Goal: Information Seeking & Learning: Learn about a topic

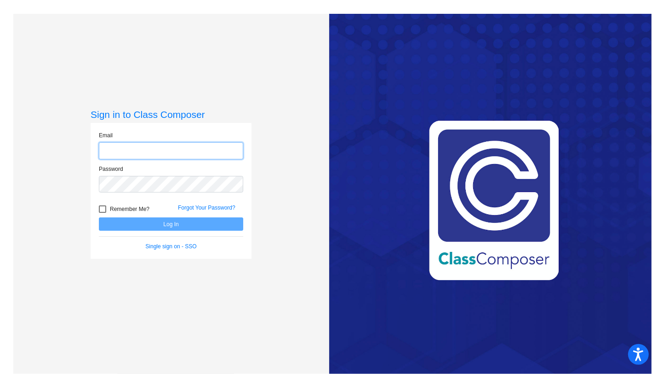
type input "[EMAIL_ADDRESS][DOMAIN_NAME]"
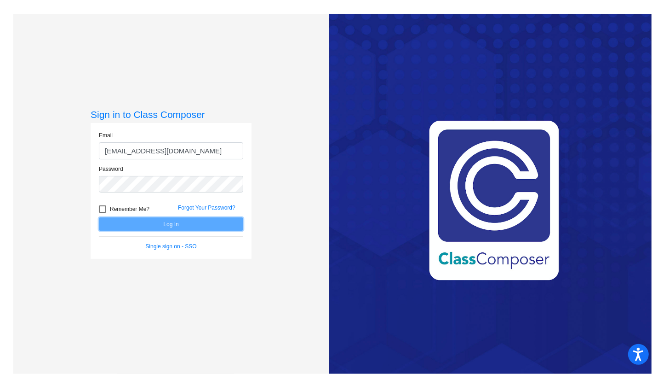
click at [210, 225] on button "Log In" at bounding box center [171, 223] width 144 height 13
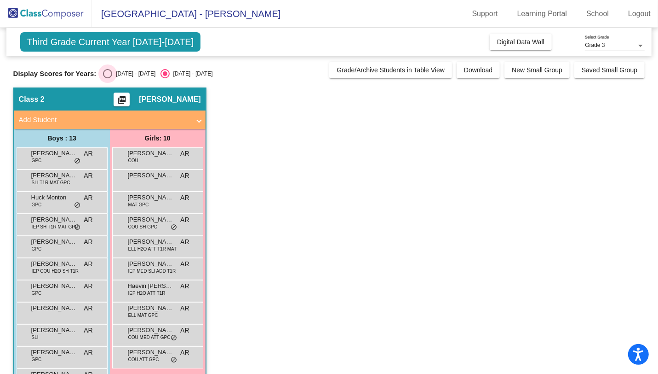
click at [105, 75] on div "Select an option" at bounding box center [107, 73] width 9 height 9
click at [107, 78] on input "[DATE] - [DATE]" at bounding box center [107, 78] width 0 height 0
radio input "true"
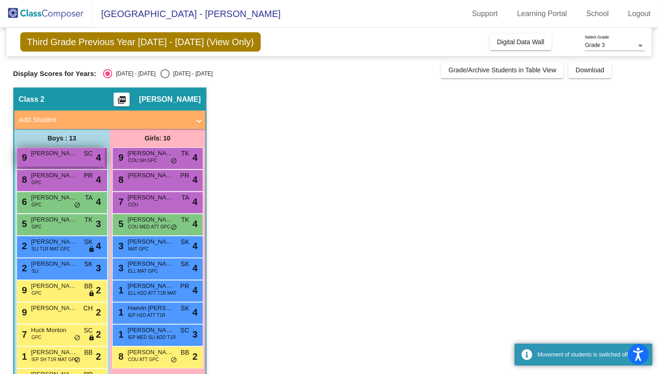
click at [74, 160] on div "9 [PERSON_NAME] SC lock do_not_disturb_alt 4" at bounding box center [61, 157] width 88 height 19
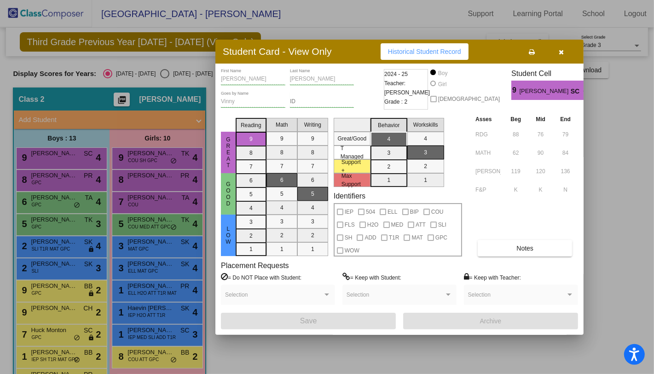
click at [75, 179] on div at bounding box center [327, 187] width 654 height 374
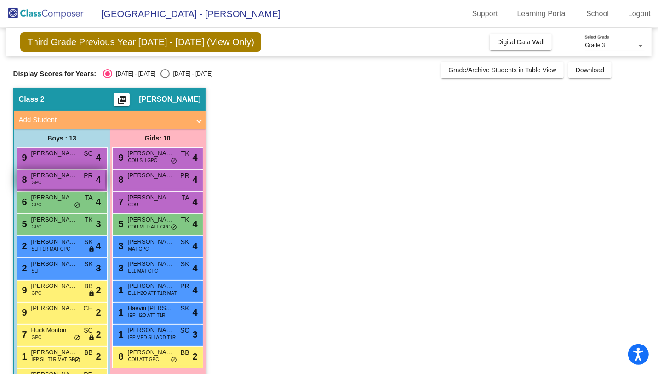
click at [75, 183] on div "8 [PERSON_NAME] GPC PR lock do_not_disturb_alt 4" at bounding box center [61, 179] width 88 height 19
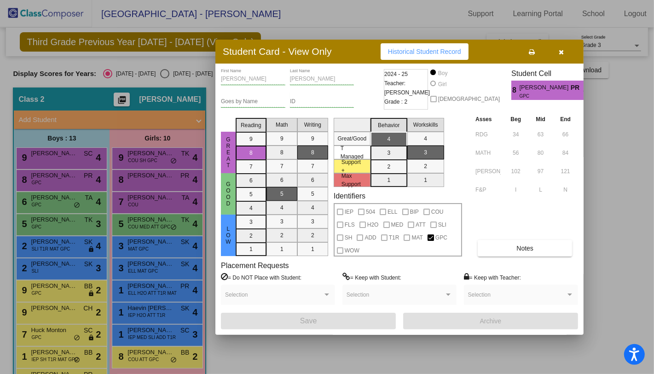
click at [77, 205] on div at bounding box center [327, 187] width 654 height 374
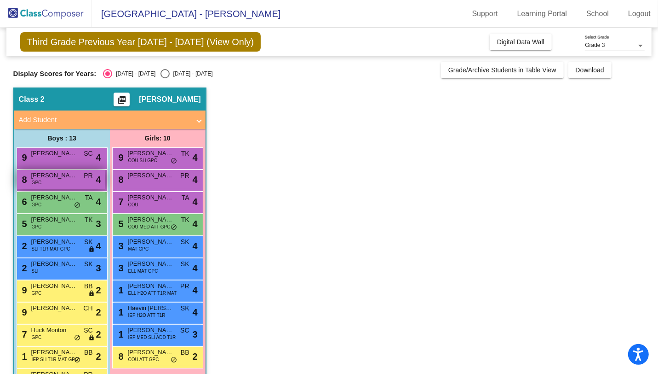
click at [63, 179] on span "[PERSON_NAME]" at bounding box center [54, 175] width 46 height 9
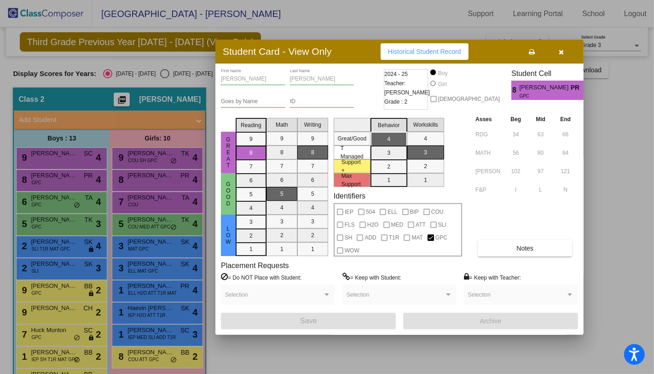
click at [63, 197] on div at bounding box center [327, 187] width 654 height 374
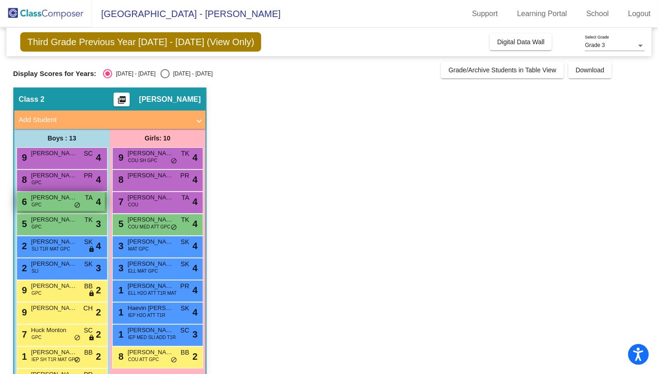
click at [61, 202] on div "6 [PERSON_NAME] GPC TA lock do_not_disturb_alt 4" at bounding box center [61, 201] width 88 height 19
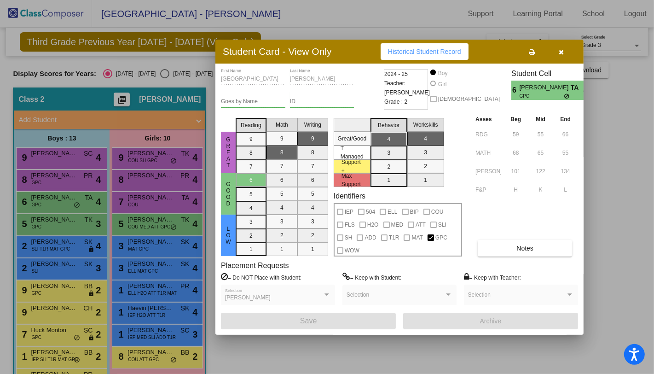
click at [62, 186] on div at bounding box center [327, 187] width 654 height 374
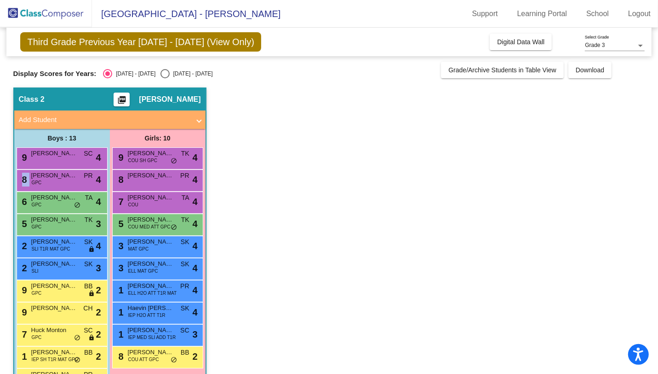
click at [62, 186] on div "8 [PERSON_NAME] GPC PR lock do_not_disturb_alt 4" at bounding box center [61, 179] width 88 height 19
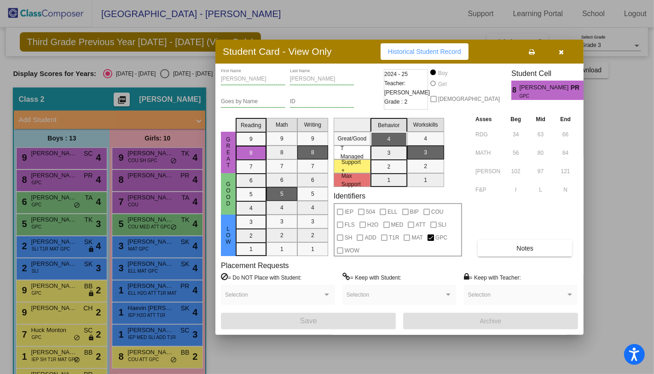
click at [65, 225] on div at bounding box center [327, 187] width 654 height 374
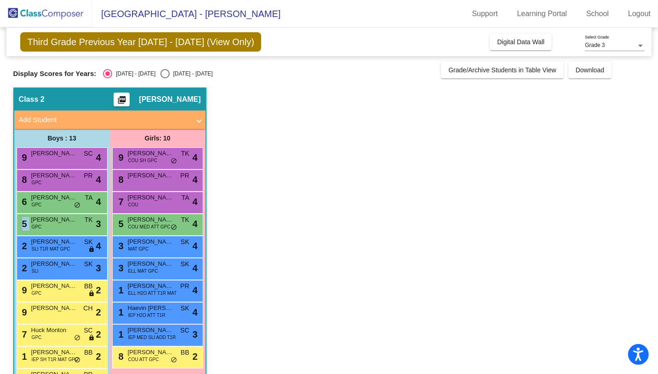
click at [65, 225] on div "5 [PERSON_NAME] [PERSON_NAME] GPC TK lock do_not_disturb_alt 3" at bounding box center [61, 223] width 88 height 19
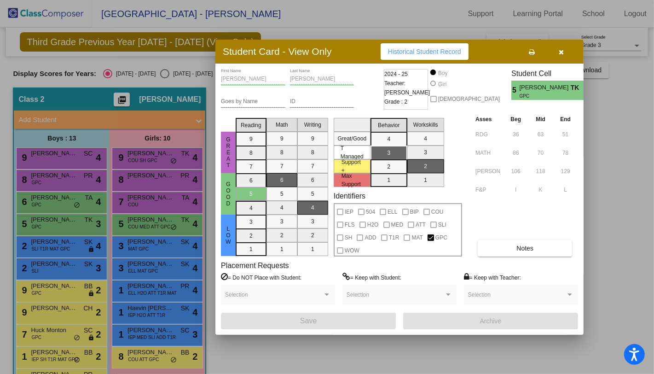
click at [63, 251] on div at bounding box center [327, 187] width 654 height 374
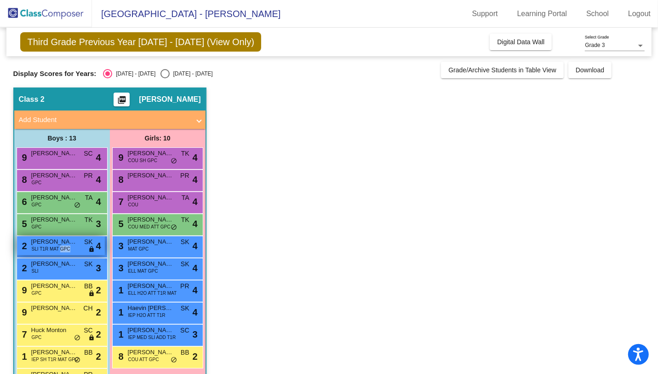
click at [63, 251] on span "SLI T1R MAT GPC" at bounding box center [51, 248] width 39 height 7
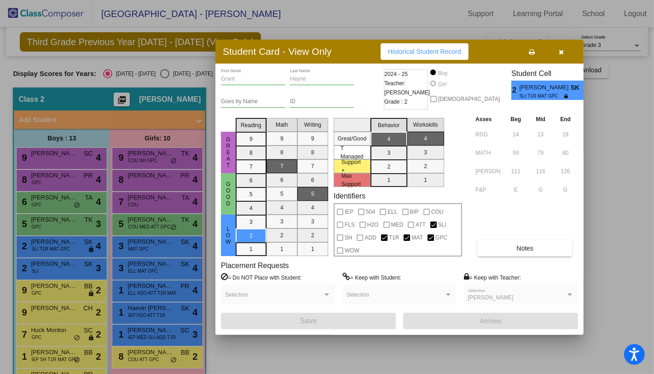
click at [62, 264] on div at bounding box center [327, 187] width 654 height 374
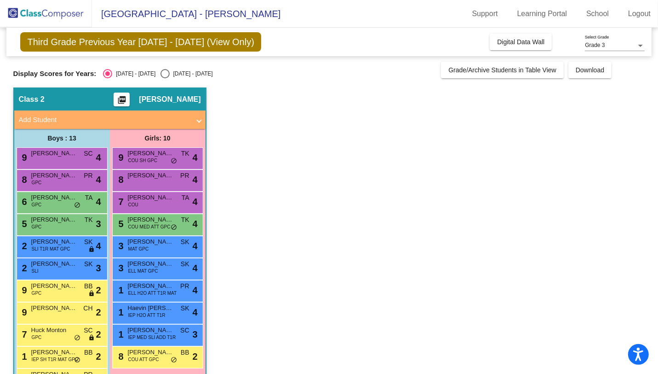
click at [62, 264] on span "[PERSON_NAME]" at bounding box center [54, 263] width 46 height 9
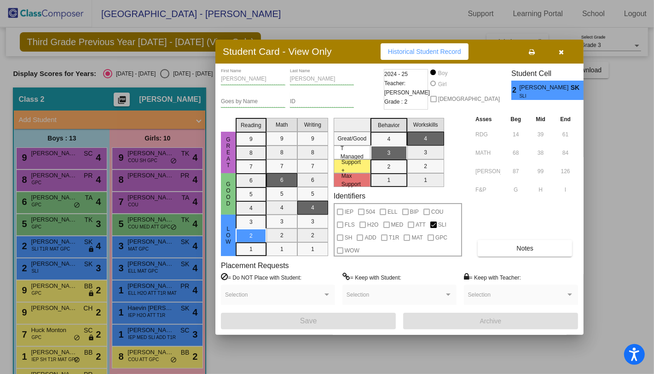
click at [67, 285] on div at bounding box center [327, 187] width 654 height 374
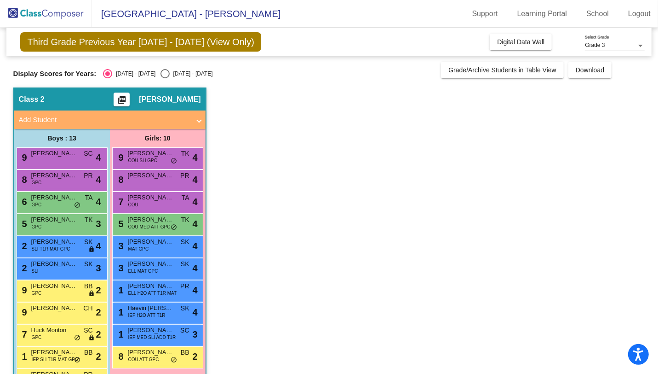
click at [67, 285] on span "[PERSON_NAME]" at bounding box center [54, 285] width 46 height 9
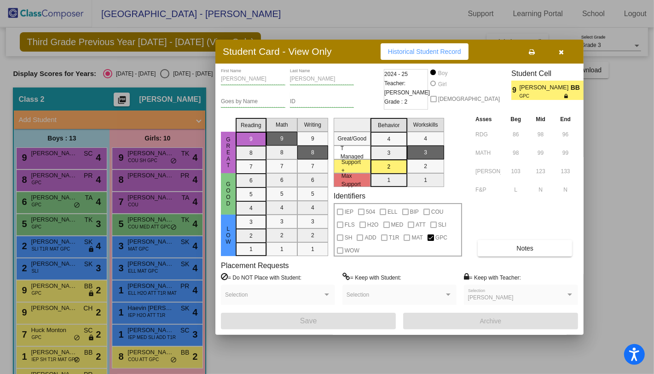
click at [73, 157] on div at bounding box center [327, 187] width 654 height 374
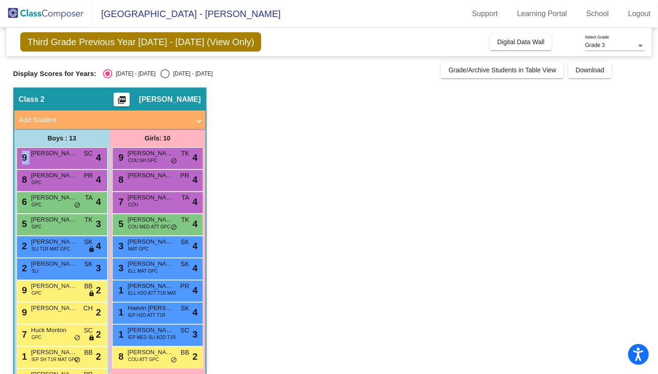
click at [73, 157] on div "9 [PERSON_NAME] SC lock do_not_disturb_alt 4" at bounding box center [61, 157] width 88 height 19
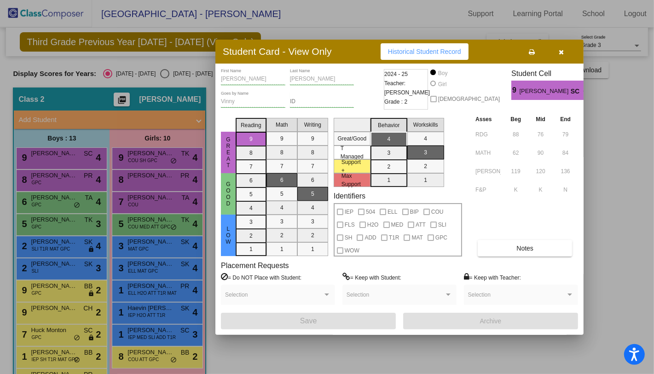
click at [72, 181] on div at bounding box center [327, 187] width 654 height 374
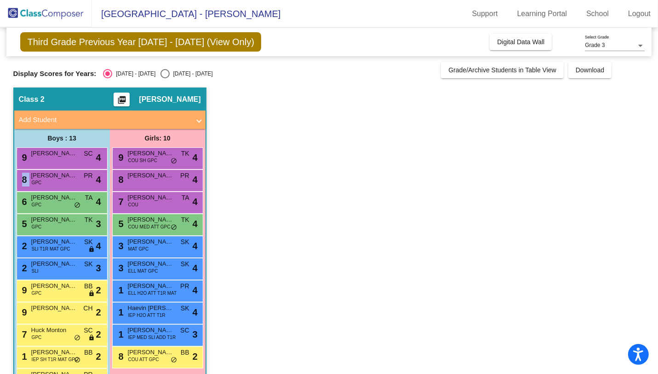
click at [72, 181] on div "8 [PERSON_NAME] GPC PR lock do_not_disturb_alt 4" at bounding box center [61, 179] width 88 height 19
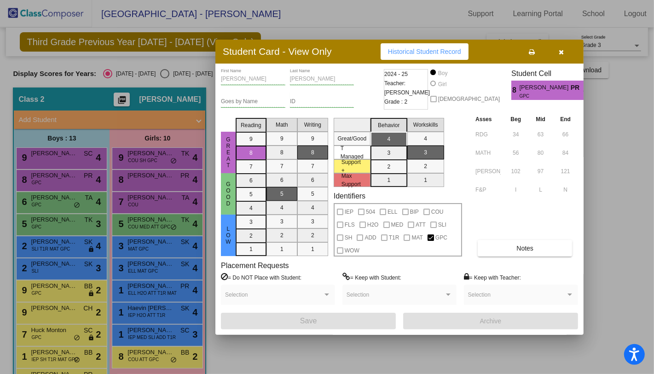
click at [65, 312] on div at bounding box center [327, 187] width 654 height 374
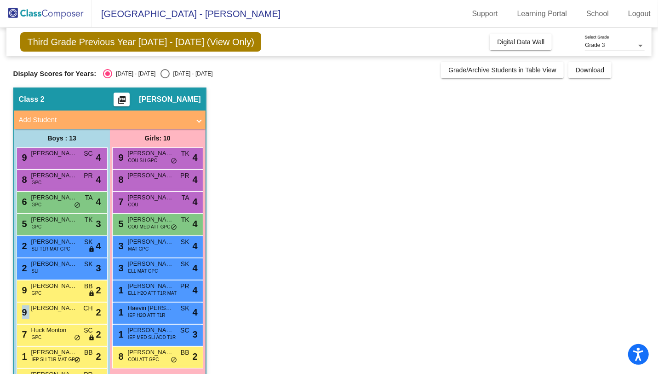
click at [65, 312] on div "9 [PERSON_NAME] CH lock do_not_disturb_alt 2" at bounding box center [61, 311] width 88 height 19
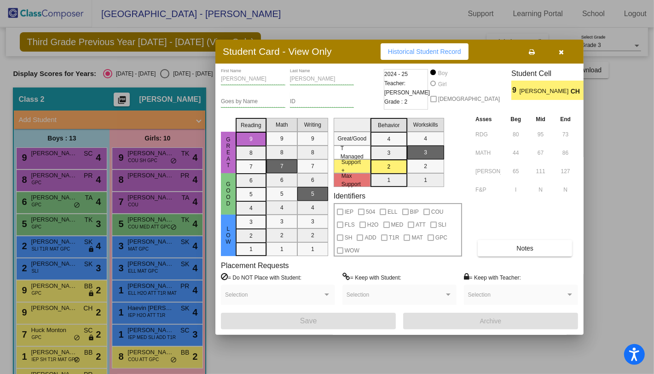
click at [63, 333] on div at bounding box center [327, 187] width 654 height 374
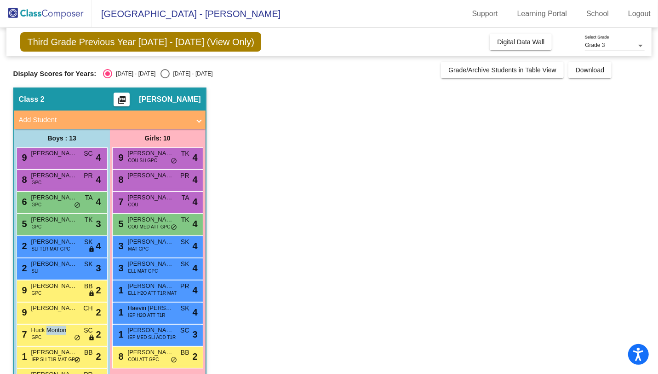
click at [63, 333] on span "Huck Monton" at bounding box center [54, 329] width 46 height 9
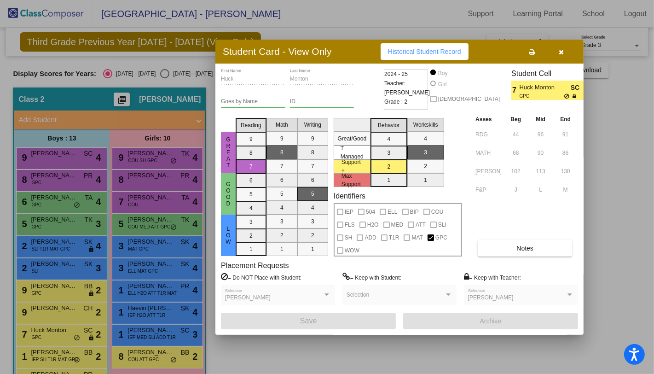
click at [56, 354] on div at bounding box center [327, 187] width 654 height 374
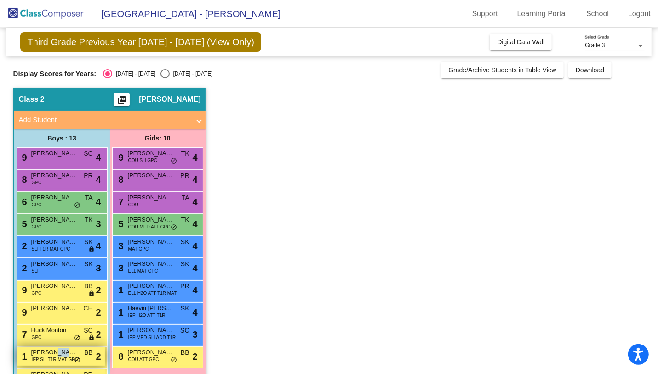
click at [56, 354] on span "[PERSON_NAME] [PERSON_NAME]" at bounding box center [54, 351] width 46 height 9
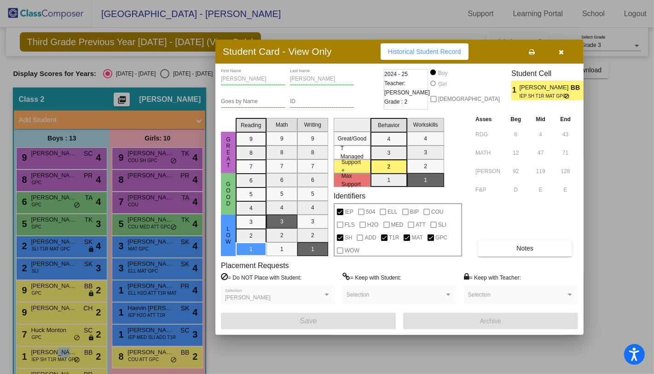
click at [567, 48] on button "button" at bounding box center [560, 51] width 29 height 17
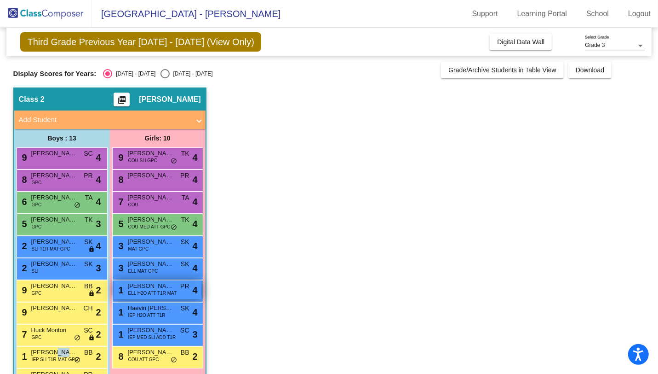
scroll to position [69, 0]
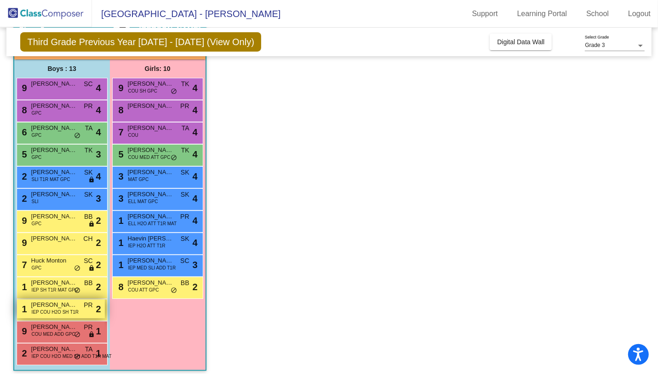
click at [57, 306] on span "[PERSON_NAME]" at bounding box center [54, 304] width 46 height 9
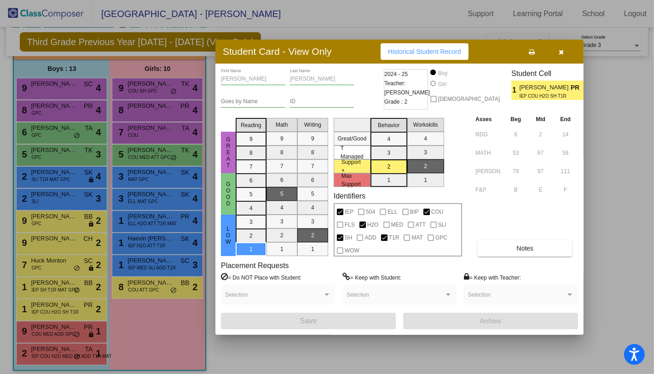
click at [59, 325] on div at bounding box center [327, 187] width 654 height 374
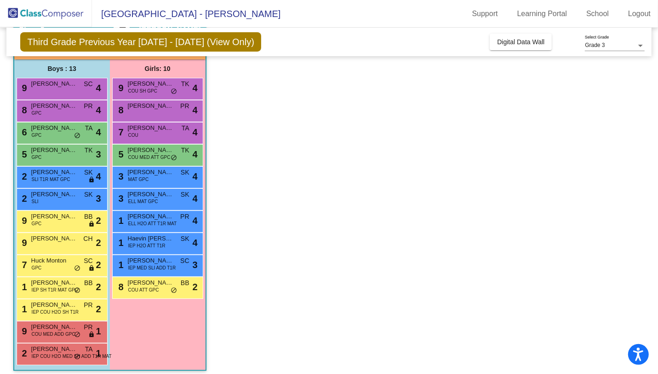
click at [59, 325] on span "[PERSON_NAME]" at bounding box center [54, 326] width 46 height 9
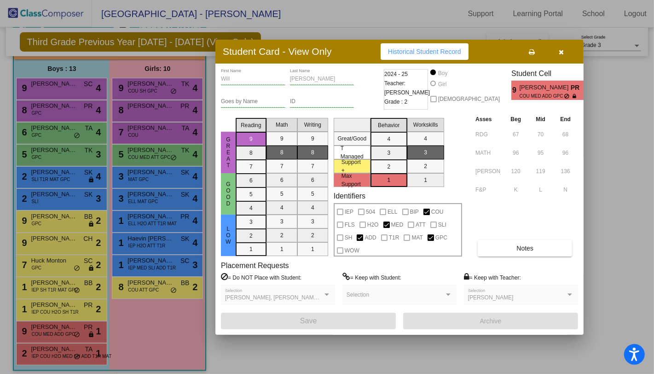
click at [62, 347] on div at bounding box center [327, 187] width 654 height 374
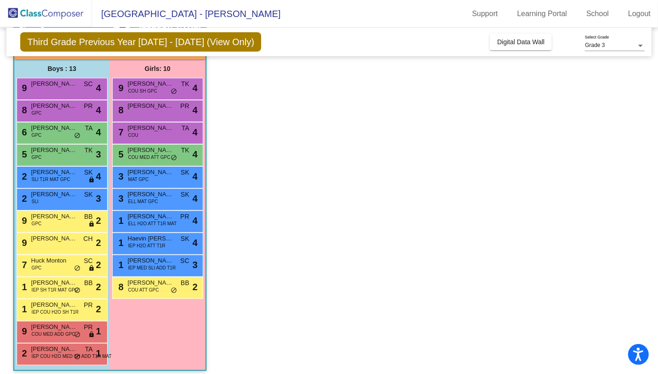
click at [62, 347] on span "[PERSON_NAME]" at bounding box center [54, 348] width 46 height 9
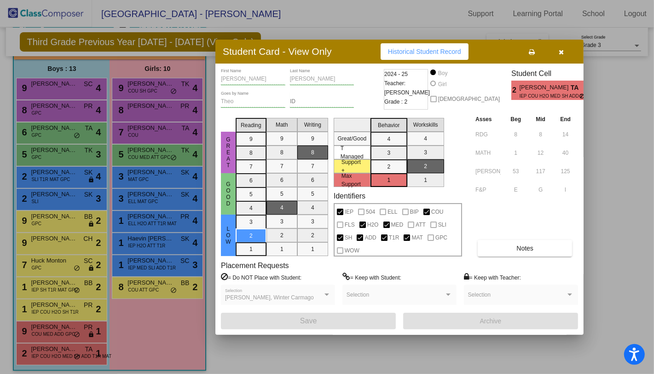
click at [563, 49] on icon "button" at bounding box center [561, 52] width 5 height 6
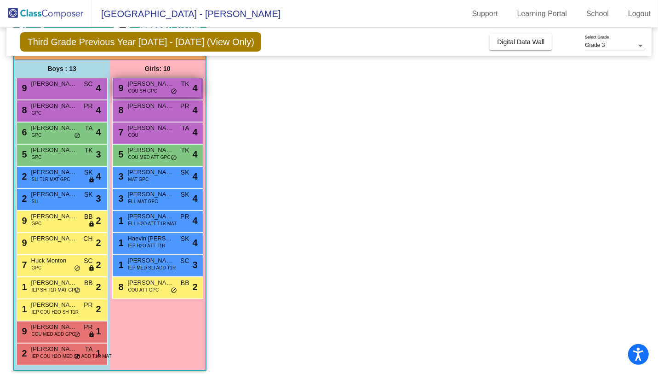
click at [158, 92] on div "9 [PERSON_NAME] COU SH GPC TK lock do_not_disturb_alt 4" at bounding box center [158, 87] width 88 height 19
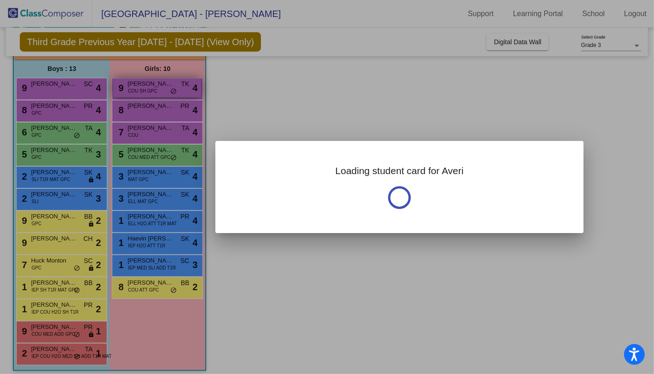
click at [158, 92] on div at bounding box center [327, 187] width 654 height 374
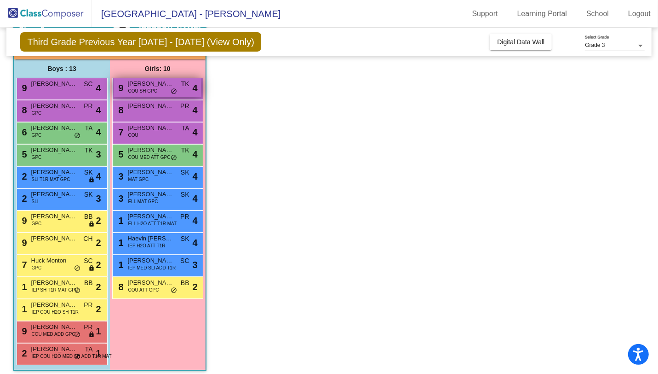
click at [158, 92] on div "9 [PERSON_NAME] COU SH GPC TK lock do_not_disturb_alt 4" at bounding box center [158, 87] width 88 height 19
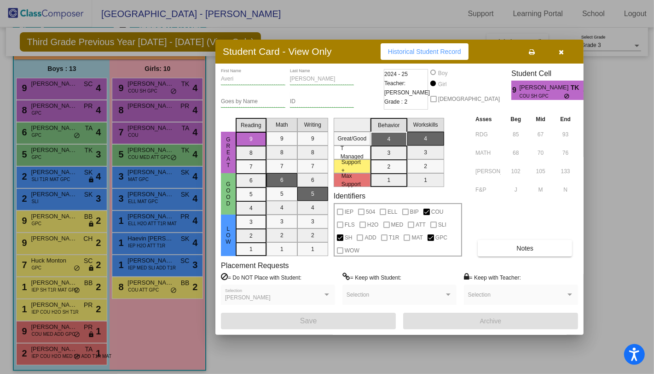
click at [159, 115] on div at bounding box center [327, 187] width 654 height 374
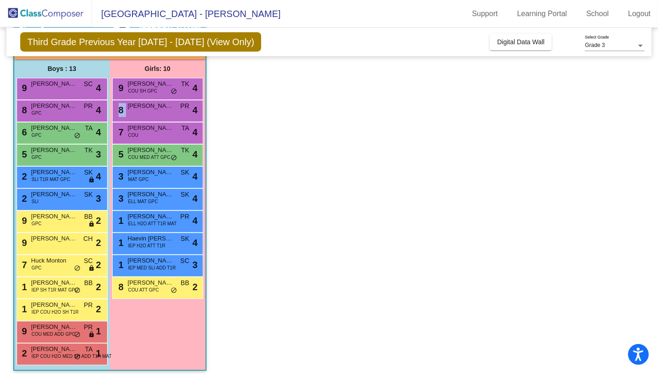
click at [159, 115] on div "8 [PERSON_NAME] PR lock do_not_disturb_alt 4" at bounding box center [158, 109] width 88 height 19
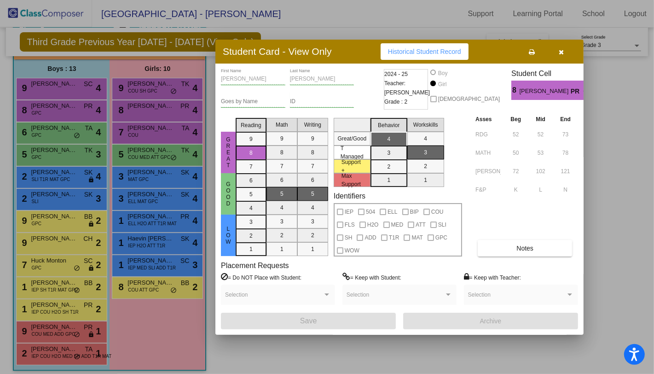
click at [158, 130] on div at bounding box center [327, 187] width 654 height 374
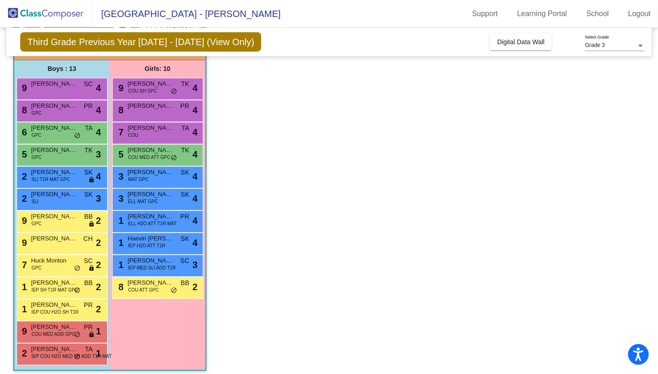
click at [158, 130] on span "[PERSON_NAME]" at bounding box center [151, 127] width 46 height 9
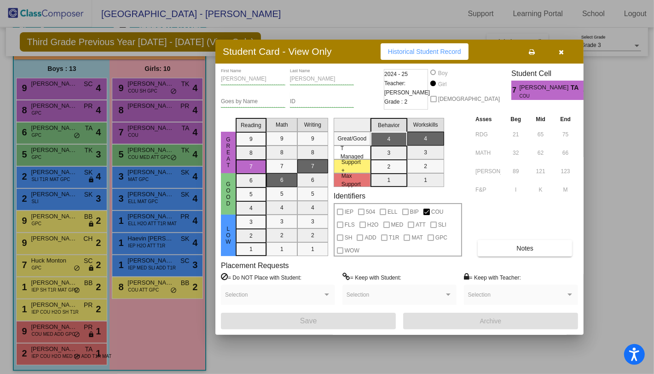
click at [156, 154] on div at bounding box center [327, 187] width 654 height 374
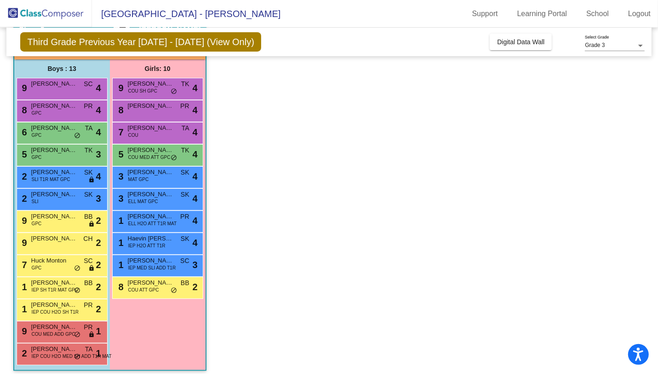
click at [156, 154] on span "COU MED ATT GPC" at bounding box center [149, 157] width 42 height 7
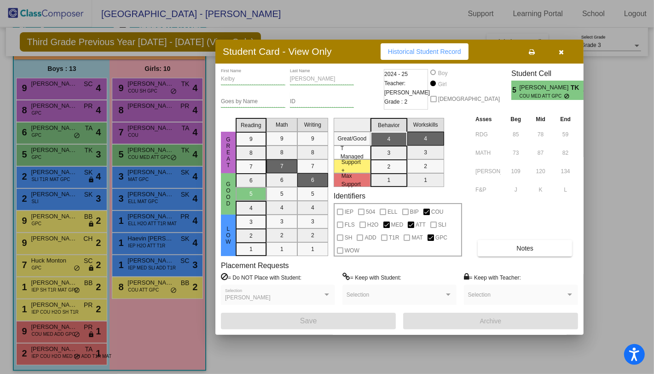
click at [154, 183] on div at bounding box center [327, 187] width 654 height 374
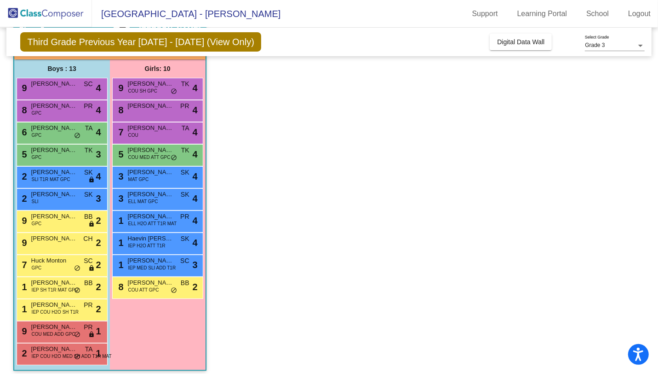
click at [154, 183] on div "3 [PERSON_NAME] MAT GPC SK lock do_not_disturb_alt 4" at bounding box center [158, 176] width 88 height 19
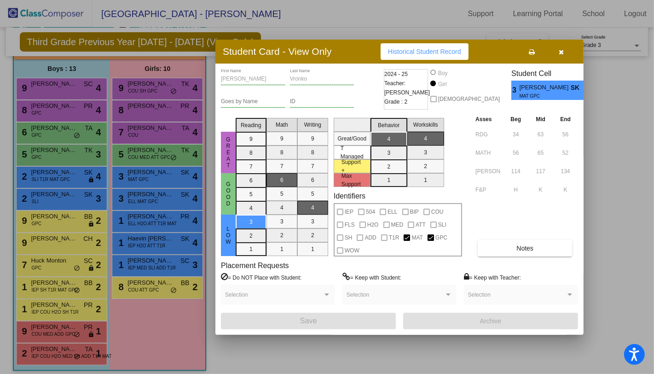
click at [153, 199] on div at bounding box center [327, 187] width 654 height 374
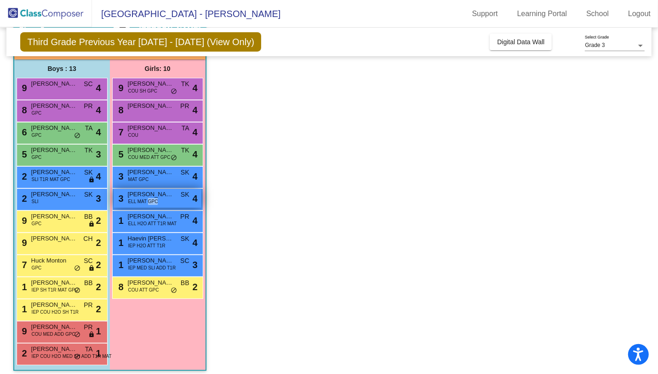
click at [153, 199] on span "ELL MAT GPC" at bounding box center [143, 201] width 30 height 7
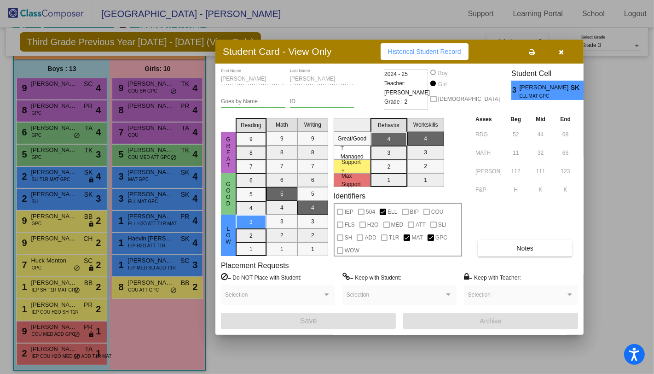
click at [156, 217] on div at bounding box center [327, 187] width 654 height 374
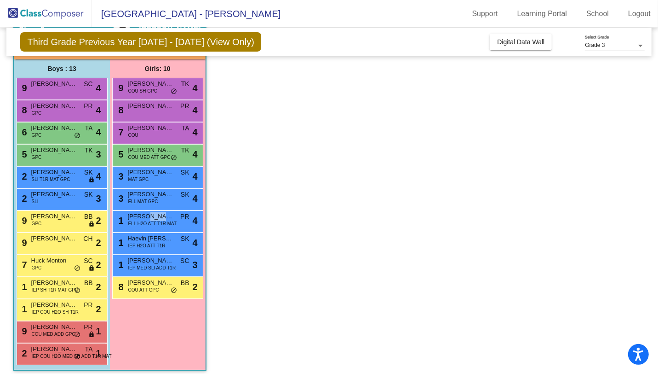
click at [156, 217] on span "[PERSON_NAME]" at bounding box center [151, 216] width 46 height 9
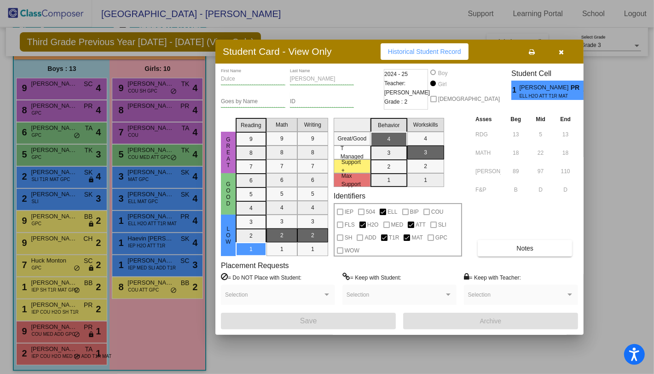
click at [156, 236] on div at bounding box center [327, 187] width 654 height 374
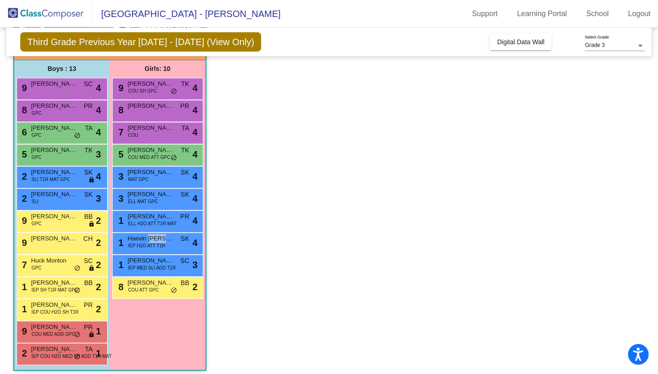
click at [156, 236] on span "Haevin [PERSON_NAME]" at bounding box center [151, 238] width 46 height 9
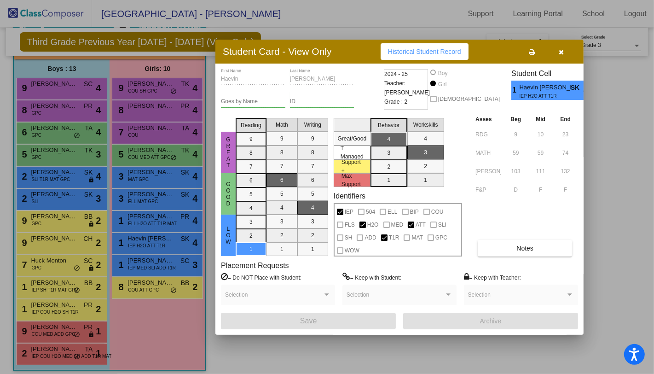
click at [156, 260] on div at bounding box center [327, 187] width 654 height 374
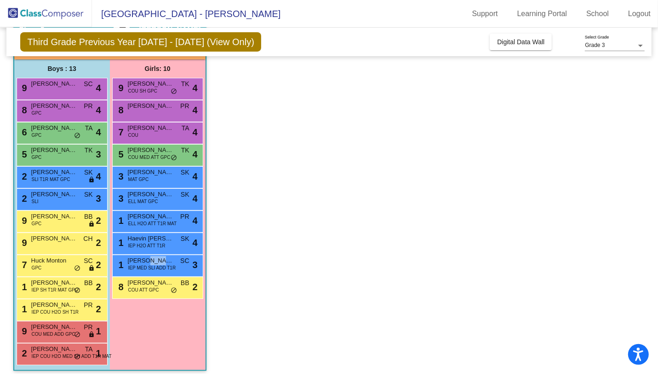
click at [156, 260] on span "[PERSON_NAME]" at bounding box center [151, 260] width 46 height 9
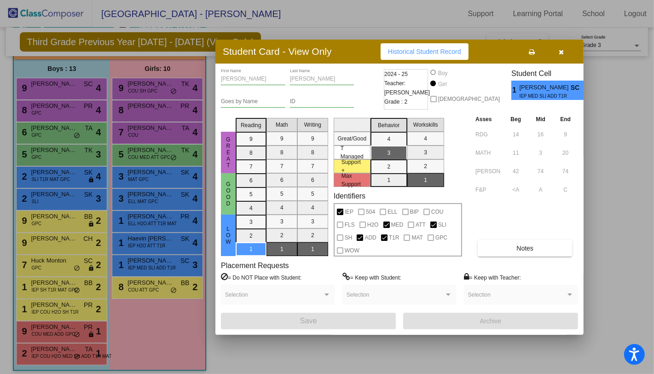
click at [158, 286] on div at bounding box center [327, 187] width 654 height 374
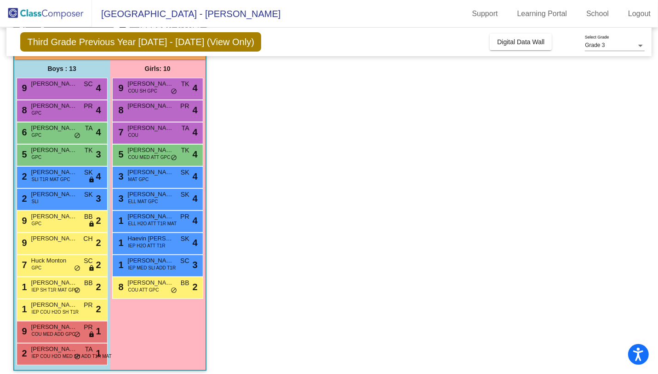
click at [158, 286] on span "COU ATT GPC" at bounding box center [143, 289] width 31 height 7
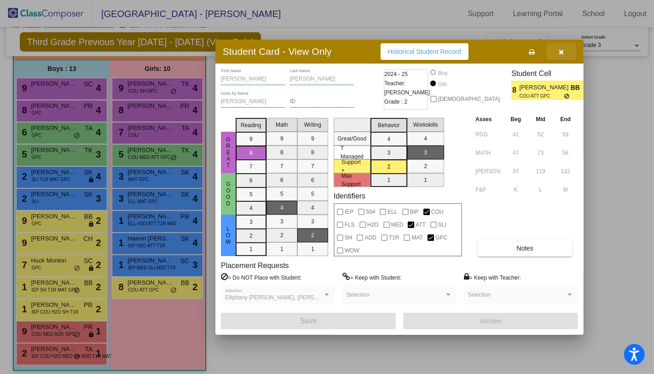
click at [560, 50] on icon "button" at bounding box center [561, 52] width 5 height 6
